Goal: Task Accomplishment & Management: Use online tool/utility

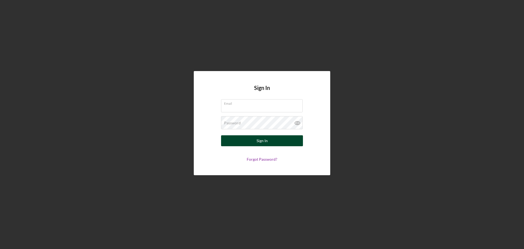
type input "[EMAIL_ADDRESS][DOMAIN_NAME]"
click at [262, 141] on div "Sign In" at bounding box center [261, 140] width 11 height 11
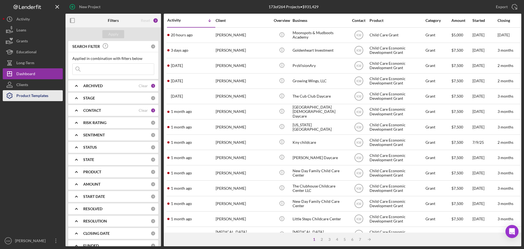
click at [28, 94] on div "Product Templates" at bounding box center [32, 96] width 32 height 12
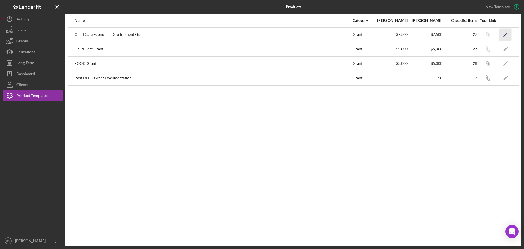
click at [506, 33] on polygon "button" at bounding box center [505, 35] width 4 height 4
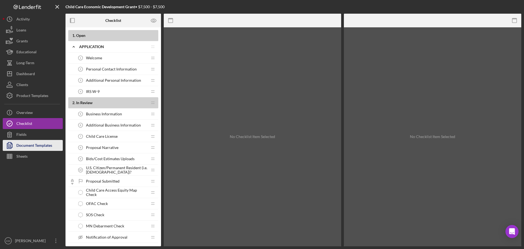
click at [40, 146] on div "Document Templates" at bounding box center [34, 146] width 36 height 12
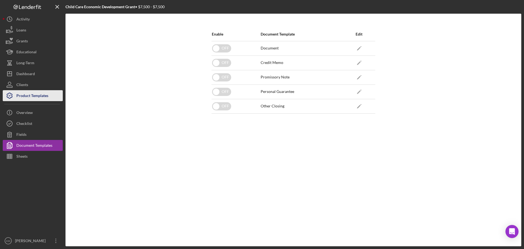
click at [34, 98] on div "Product Templates" at bounding box center [32, 96] width 32 height 12
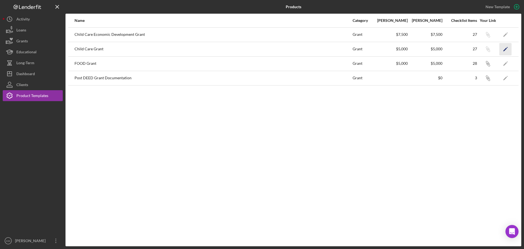
click at [506, 48] on polygon "button" at bounding box center [505, 49] width 4 height 4
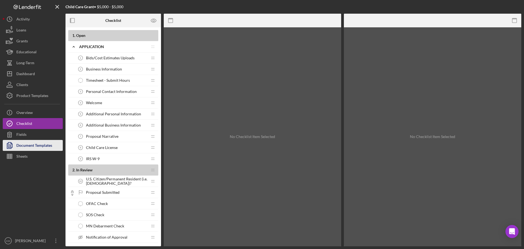
click at [44, 144] on div "Document Templates" at bounding box center [34, 146] width 36 height 12
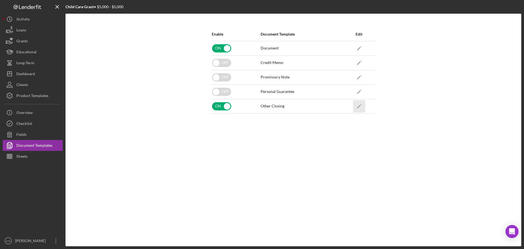
click at [358, 106] on icon "Icon/Edit" at bounding box center [359, 106] width 12 height 12
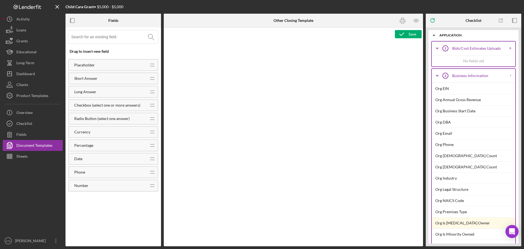
type textarea "<div> <p style="margin: 3pt 0 6pt; text-align: right; font-size: 11pt; font-fam…"
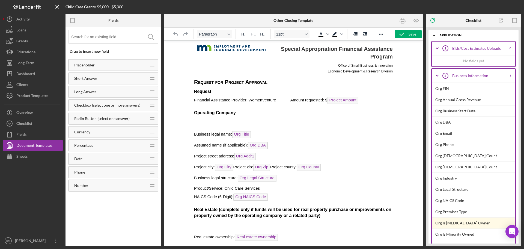
click at [327, 101] on span "Project Amount" at bounding box center [342, 100] width 31 height 7
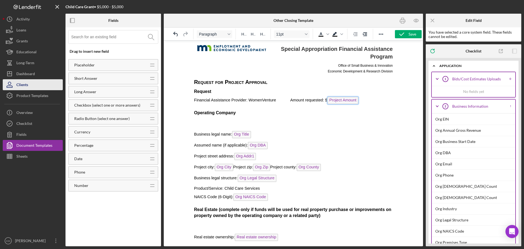
click at [26, 83] on div "Clients" at bounding box center [22, 85] width 12 height 12
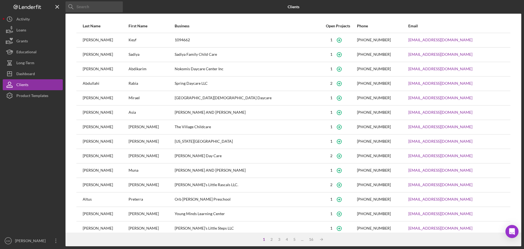
click at [191, 126] on div "The Village Childcare" at bounding box center [247, 127] width 145 height 14
click at [72, 127] on div "Last Name First Name Business Open Projects Phone Email [PERSON_NAME] 1094662 […" at bounding box center [293, 125] width 456 height 213
click at [23, 40] on div "Grants" at bounding box center [21, 41] width 11 height 12
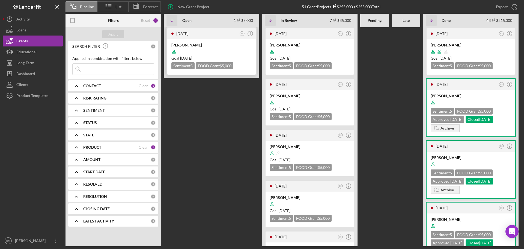
click at [195, 47] on div at bounding box center [211, 51] width 80 height 10
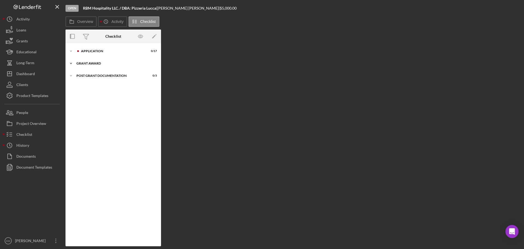
click at [73, 64] on icon "Icon/Expander" at bounding box center [70, 63] width 11 height 11
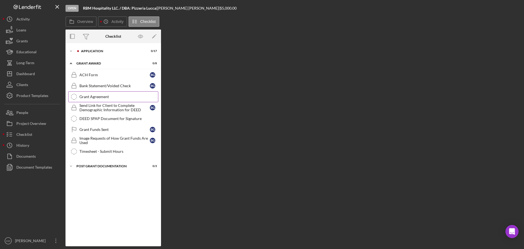
click at [95, 95] on div "Grant Agreement" at bounding box center [118, 96] width 79 height 4
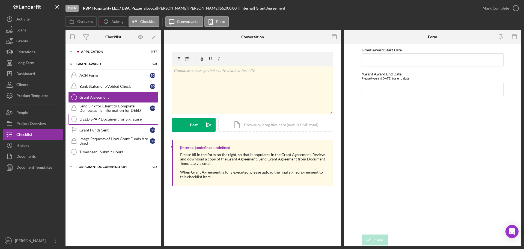
click at [103, 120] on div "DEED SPAP Document for Signature" at bounding box center [118, 119] width 79 height 4
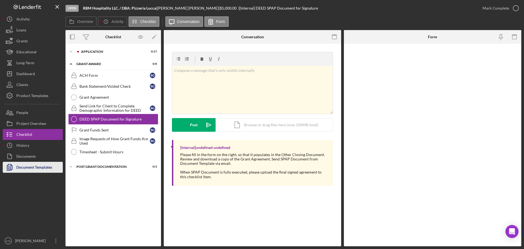
click at [39, 168] on div "Document Templates" at bounding box center [34, 168] width 36 height 12
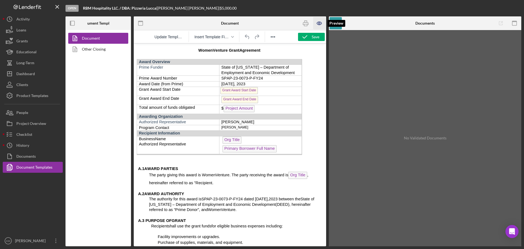
click at [319, 25] on icon "button" at bounding box center [319, 23] width 5 height 3
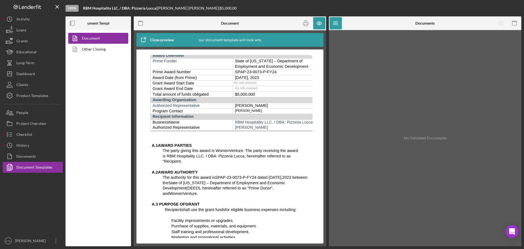
scroll to position [55, 0]
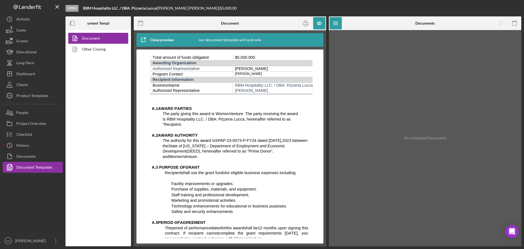
click at [248, 113] on span "The party giving this award is WomenVenture. The party receiving the award is R…" at bounding box center [230, 118] width 135 height 15
click at [259, 113] on span "The party giving this award is WomenVenture. The party receiving the award is R…" at bounding box center [230, 118] width 135 height 15
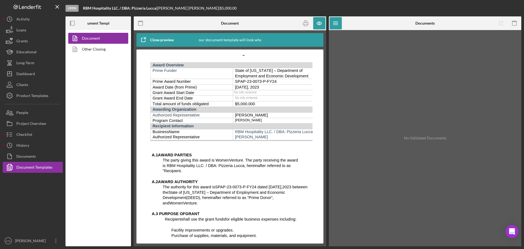
scroll to position [0, 0]
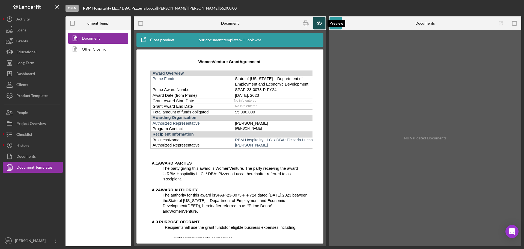
click at [320, 24] on icon "button" at bounding box center [319, 23] width 12 height 12
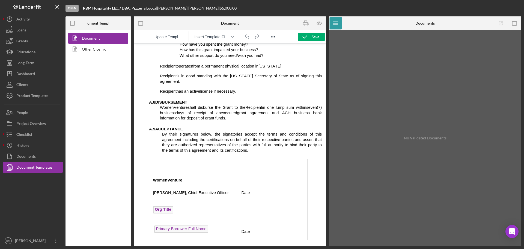
scroll to position [393, 0]
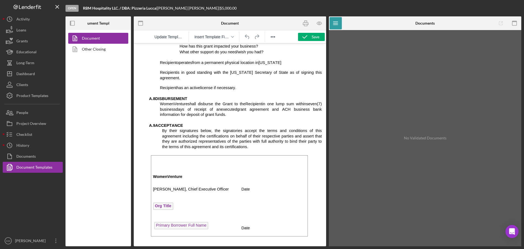
click at [220, 5] on div "Open RBM Hospitality LLC. / DBA: Pizzeria Lucca | [PERSON_NAME] | $5,000.00" at bounding box center [293, 8] width 456 height 16
click at [23, 19] on div "Activity" at bounding box center [22, 20] width 13 height 12
